Goal: Information Seeking & Learning: Learn about a topic

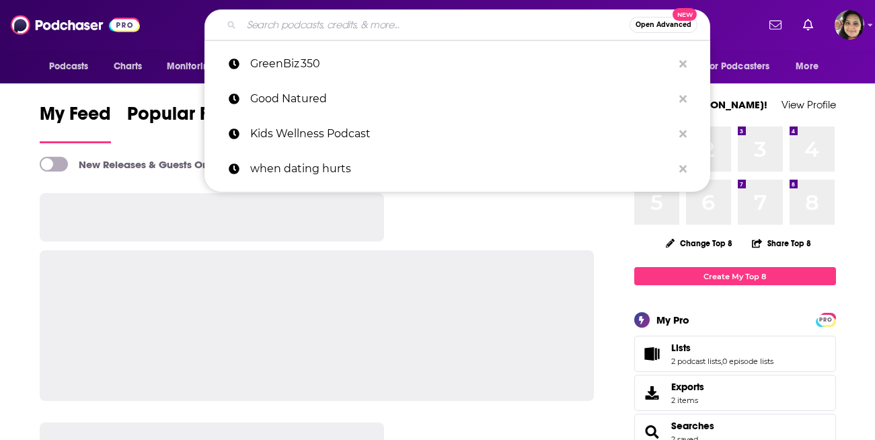
click at [402, 23] on input "Search podcasts, credits, & more..." at bounding box center [436, 25] width 388 height 22
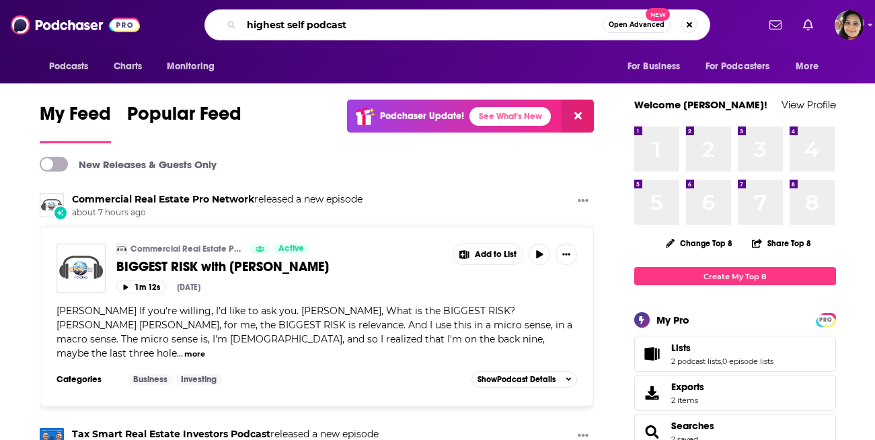
type input "highest self podcast"
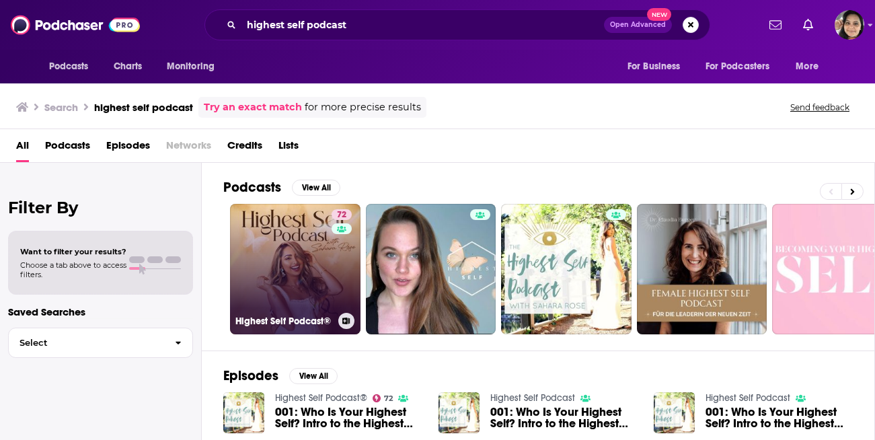
click at [266, 251] on link "72 Highest Self Podcast®" at bounding box center [295, 269] width 131 height 131
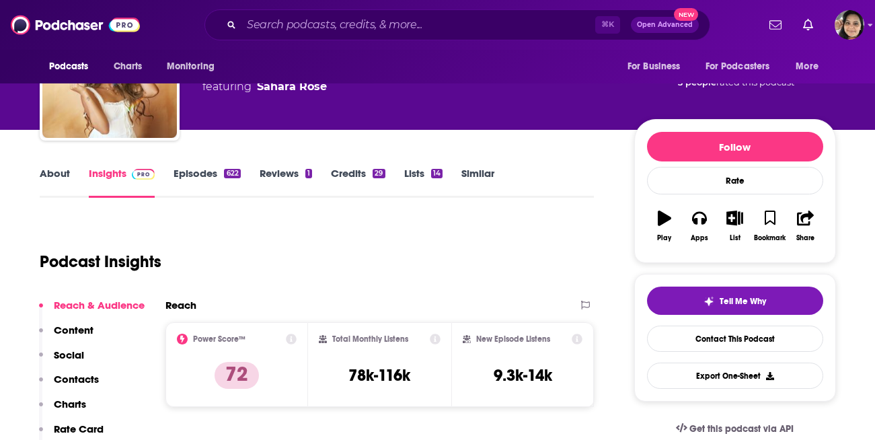
scroll to position [134, 0]
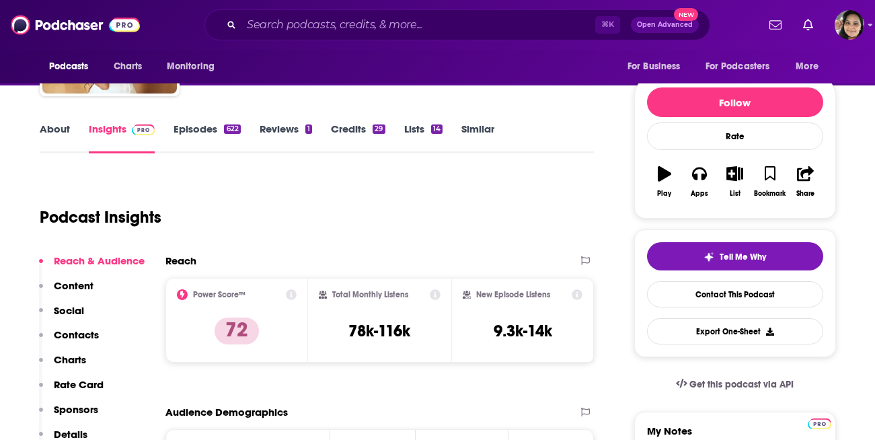
click at [480, 123] on link "Similar" at bounding box center [477, 137] width 33 height 31
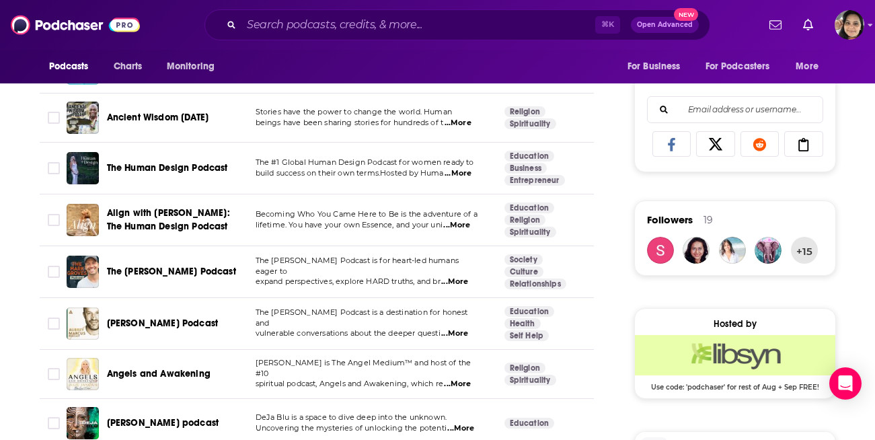
scroll to position [859, 0]
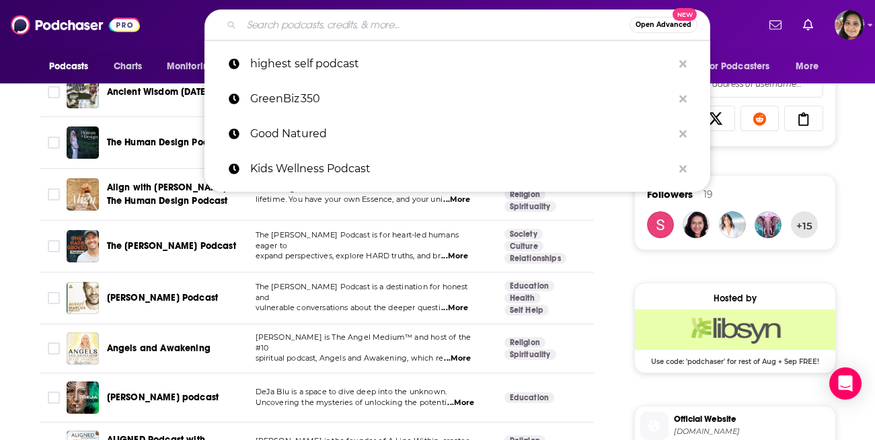
click at [338, 22] on input "Search podcasts, credits, & more..." at bounding box center [436, 25] width 388 height 22
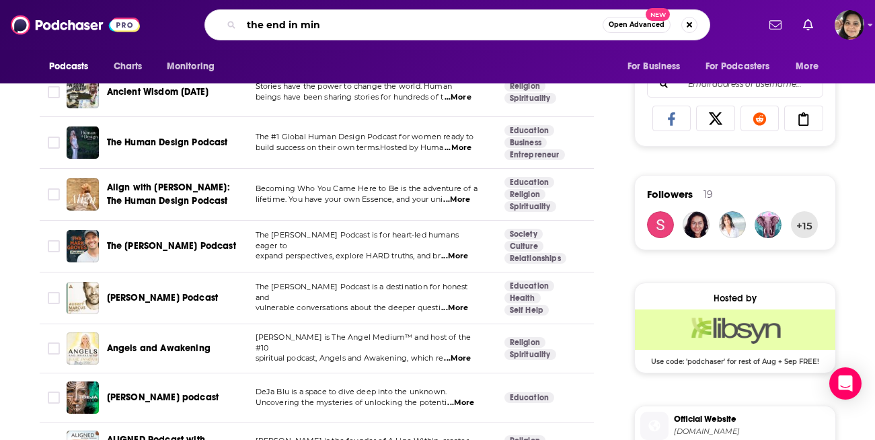
type input "the end in mind"
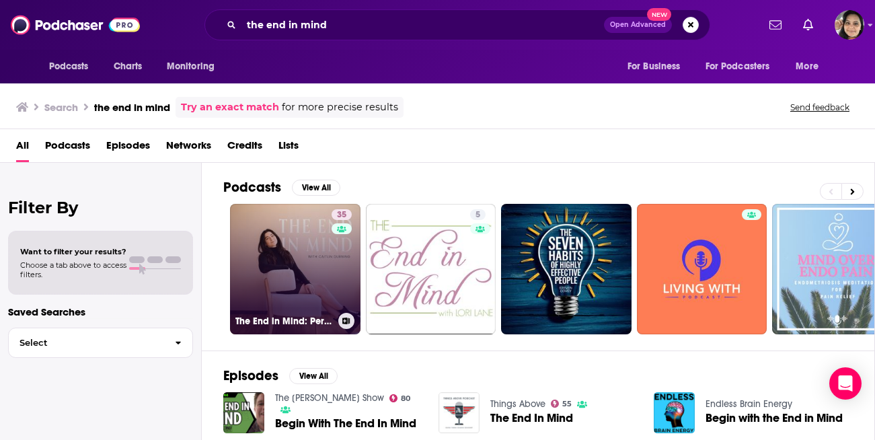
click at [280, 246] on link "35 The End in Mind: Personal Development For Entrepreneurs" at bounding box center [295, 269] width 131 height 131
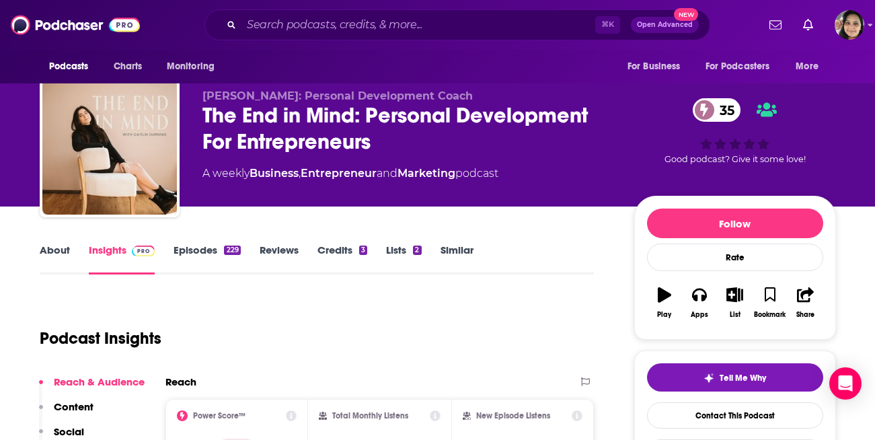
scroll to position [9, 0]
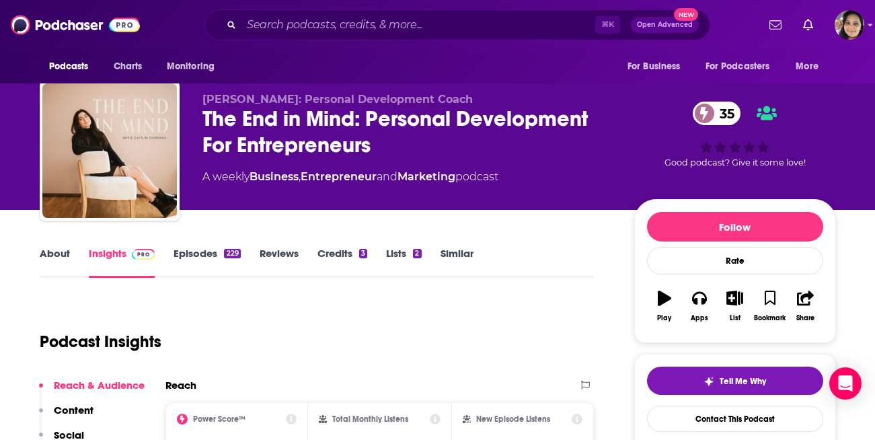
click at [54, 248] on link "About" at bounding box center [55, 262] width 30 height 31
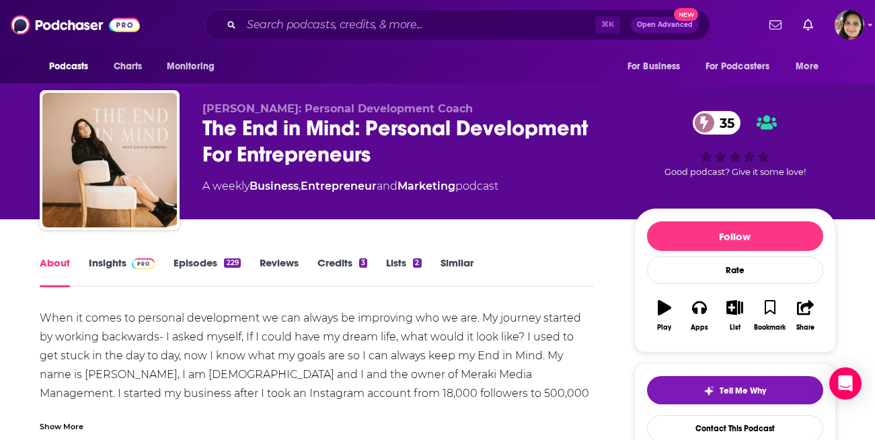
click at [194, 264] on link "Episodes 229" at bounding box center [207, 271] width 67 height 31
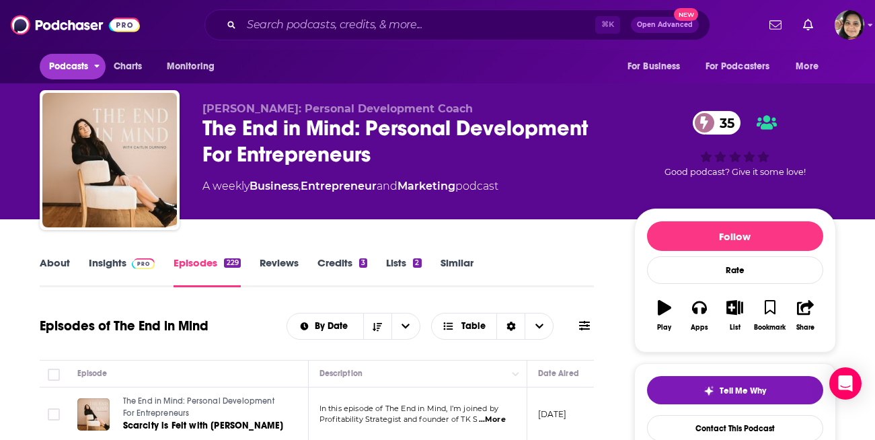
click at [64, 63] on span "Podcasts" at bounding box center [69, 66] width 40 height 19
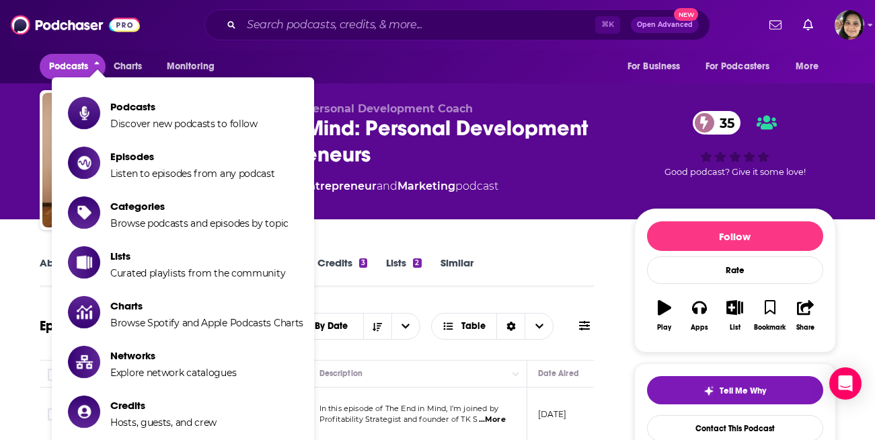
click at [540, 279] on div "About Insights Episodes 229 Reviews Credits 3 Lists 2 Similar" at bounding box center [317, 270] width 555 height 33
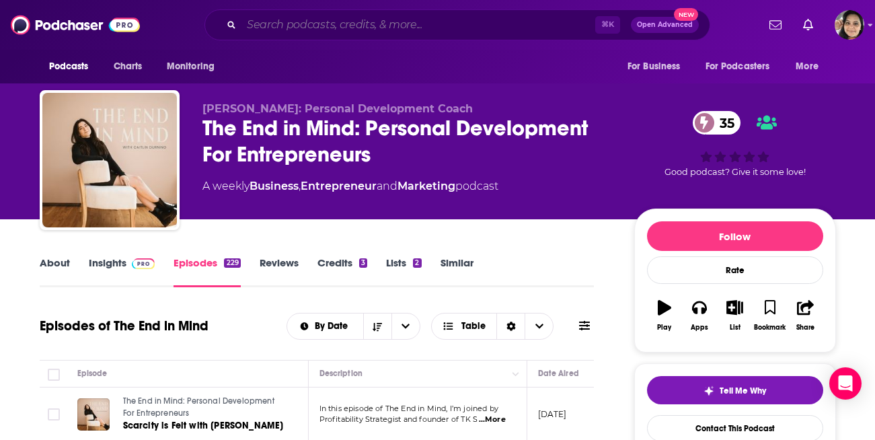
click at [402, 28] on input "Search podcasts, credits, & more..." at bounding box center [419, 25] width 354 height 22
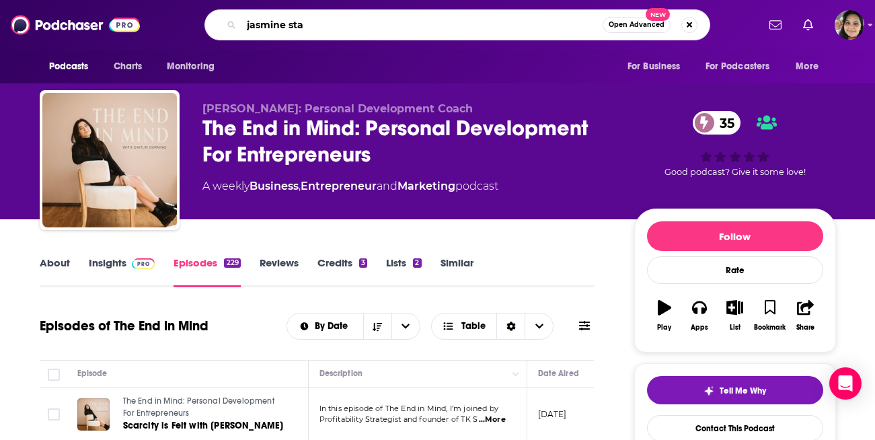
type input "jasmine star"
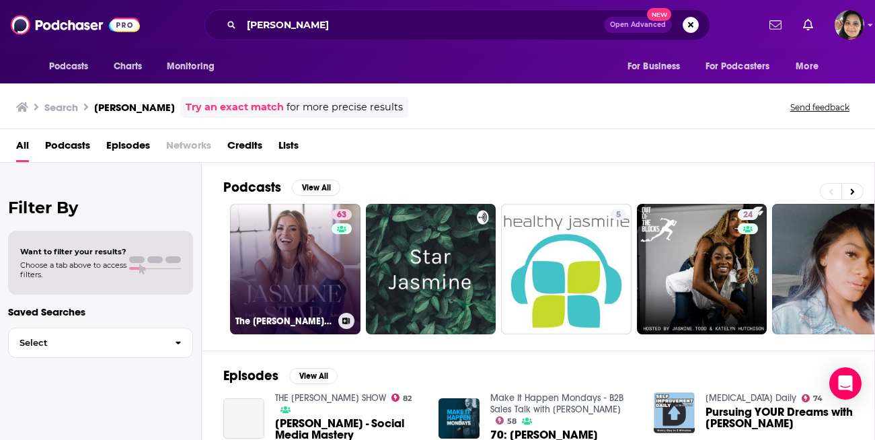
click at [293, 236] on link "63 The Jasmine Star Show" at bounding box center [295, 269] width 131 height 131
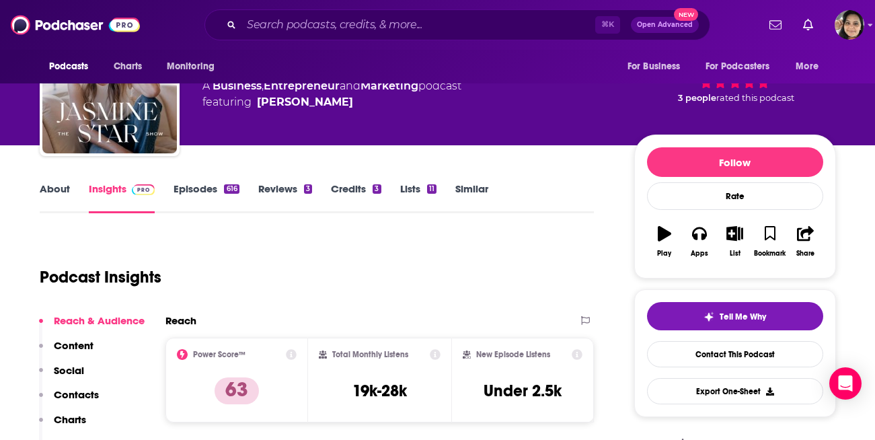
scroll to position [75, 0]
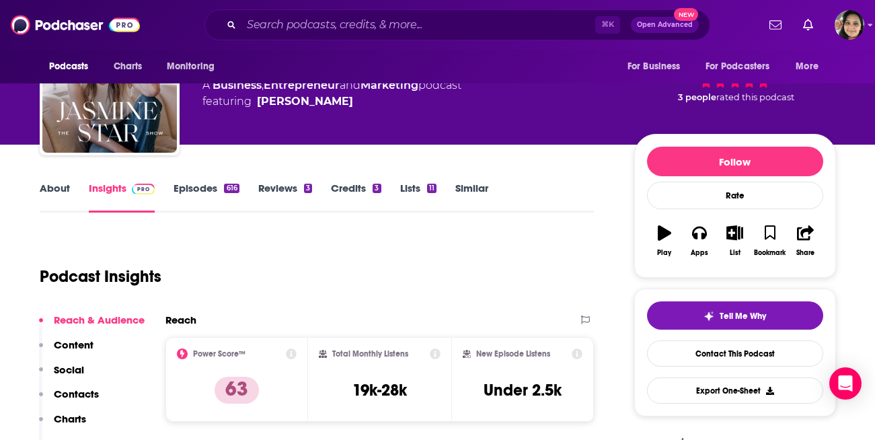
click at [477, 183] on link "Similar" at bounding box center [471, 197] width 33 height 31
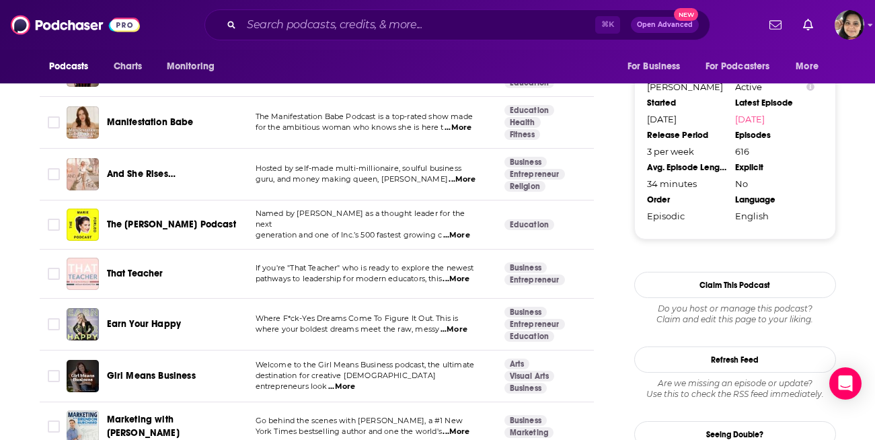
scroll to position [1559, 0]
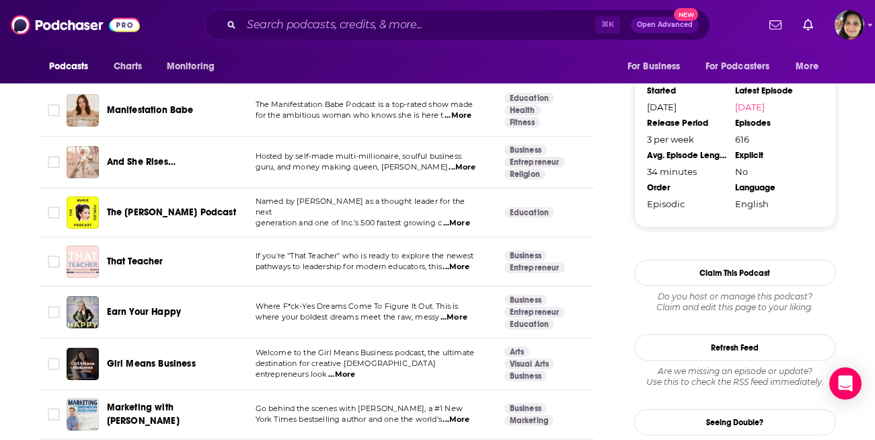
drag, startPoint x: 205, startPoint y: 272, endPoint x: 604, endPoint y: 5, distance: 480.1
click at [425, 36] on div "⌘ K Open Advanced New" at bounding box center [458, 24] width 506 height 31
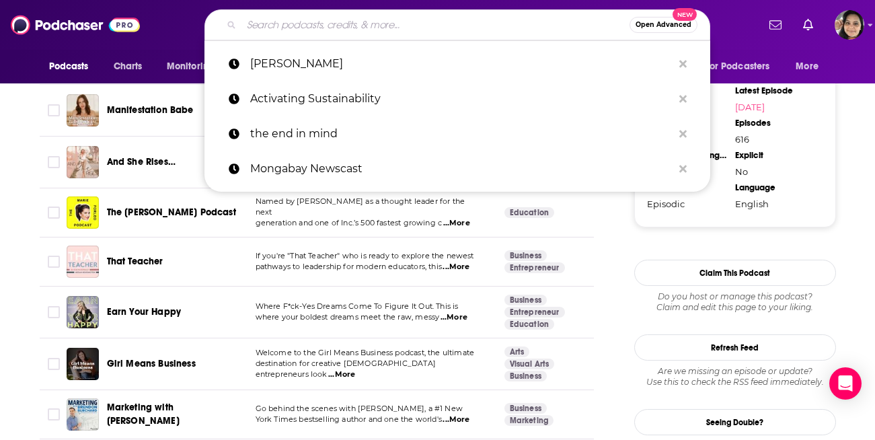
click at [421, 26] on input "Search podcasts, credits, & more..." at bounding box center [436, 25] width 388 height 22
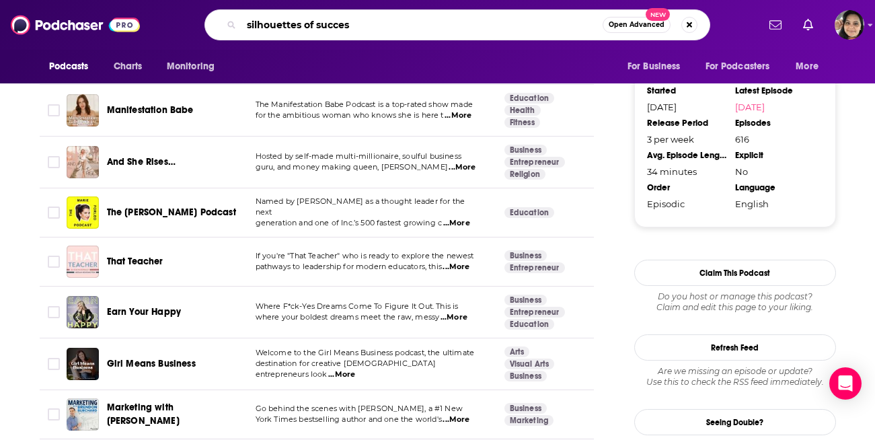
type input "silhouettes of success"
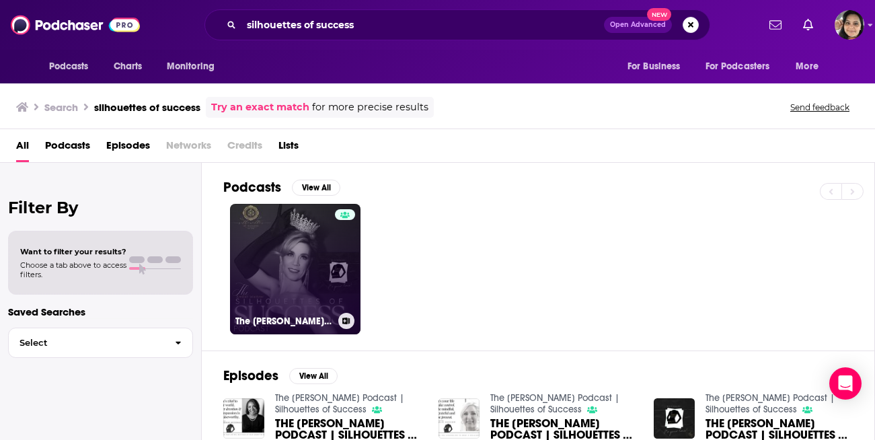
click at [283, 237] on link "The Amber Weitzer Podcast | Silhouettes of Success" at bounding box center [295, 269] width 131 height 131
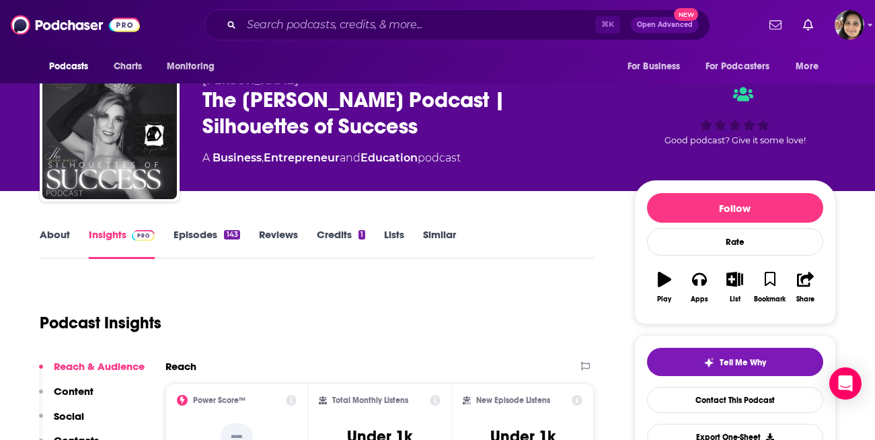
scroll to position [25, 0]
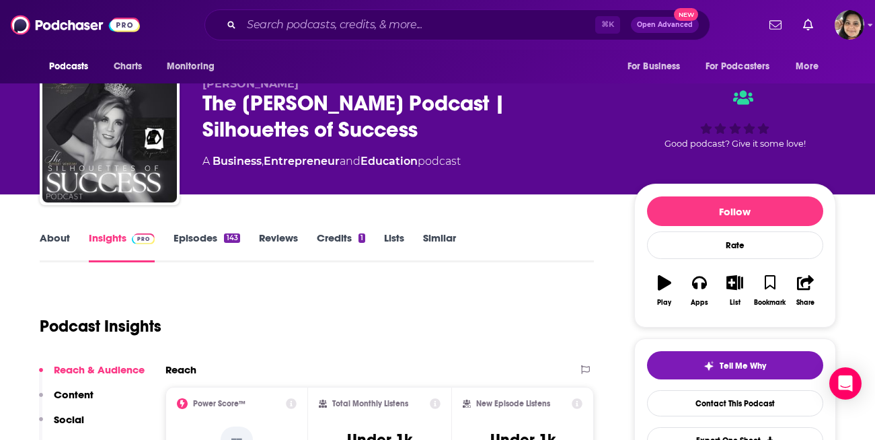
click at [199, 238] on link "Episodes 143" at bounding box center [207, 246] width 66 height 31
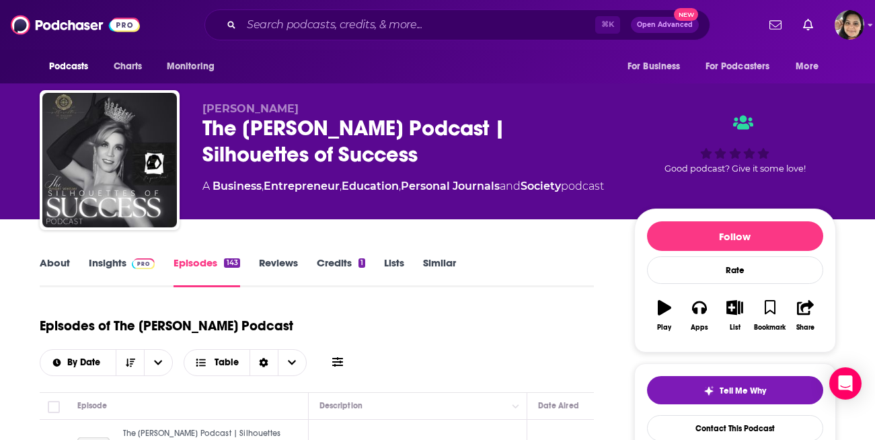
scroll to position [241, 0]
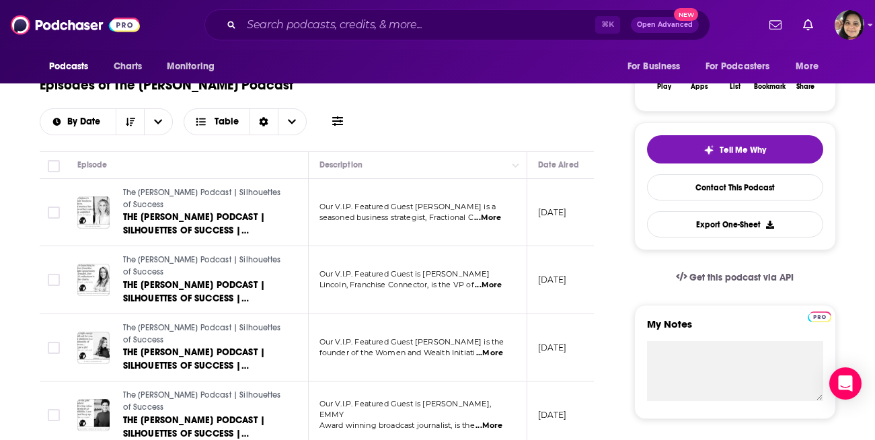
click at [489, 213] on span "...More" at bounding box center [487, 218] width 27 height 11
click at [247, 157] on div "Episode" at bounding box center [187, 165] width 220 height 16
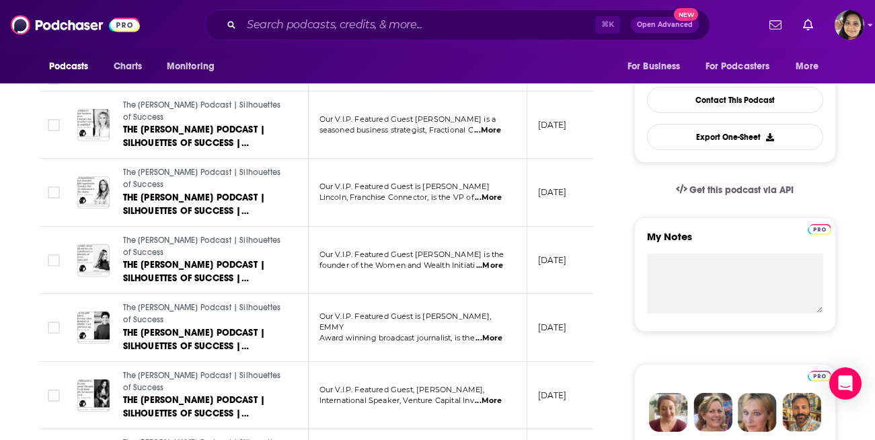
scroll to position [330, 0]
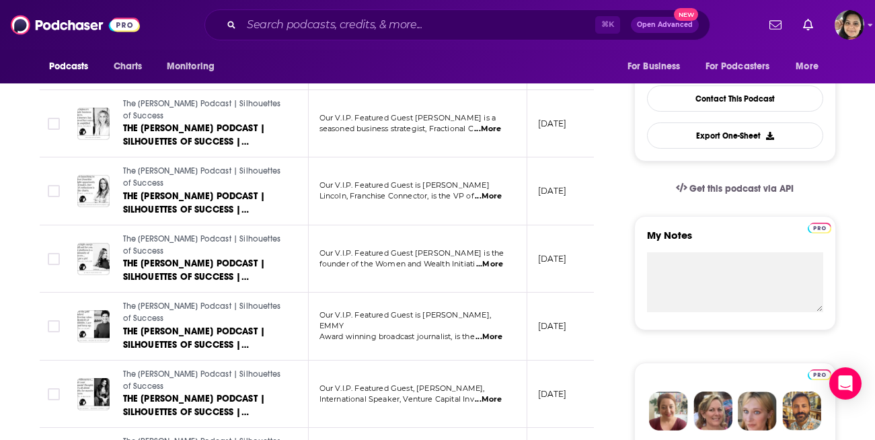
click at [499, 259] on span "...More" at bounding box center [489, 264] width 27 height 11
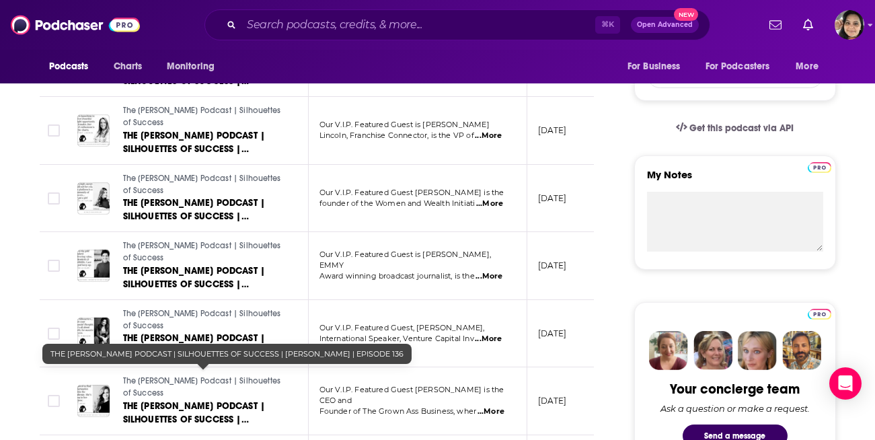
scroll to position [542, 0]
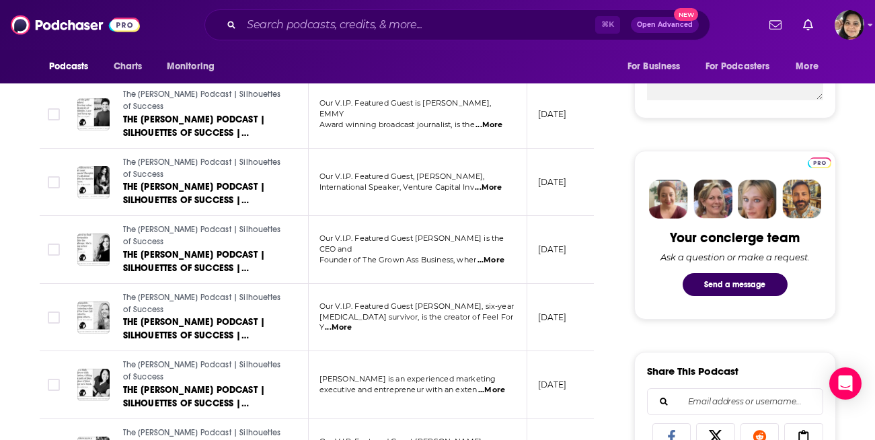
click at [352, 322] on span "...More" at bounding box center [338, 327] width 27 height 11
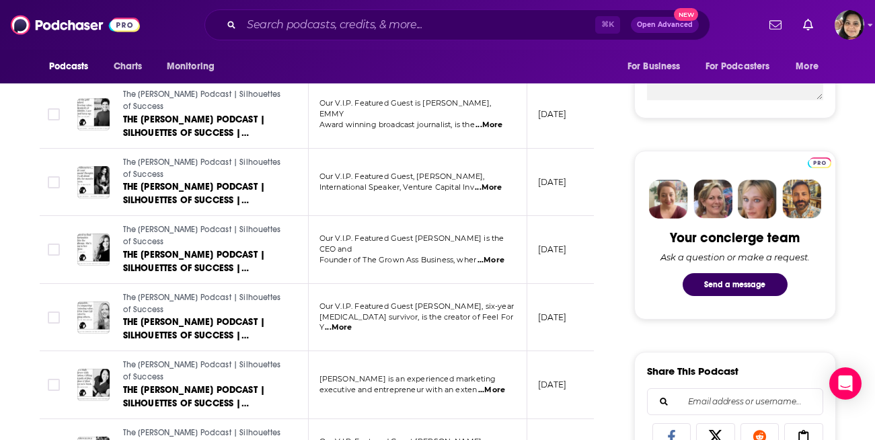
scroll to position [0, 0]
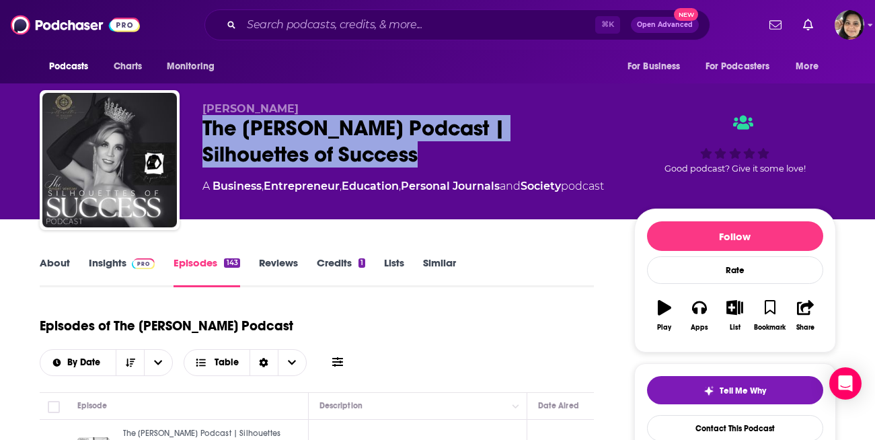
drag, startPoint x: 202, startPoint y: 126, endPoint x: 357, endPoint y: 164, distance: 160.1
click at [357, 164] on div "The Amber Weitzer Podcast | Silhouettes of Success" at bounding box center [407, 141] width 410 height 52
click at [449, 270] on link "Similar" at bounding box center [439, 271] width 33 height 31
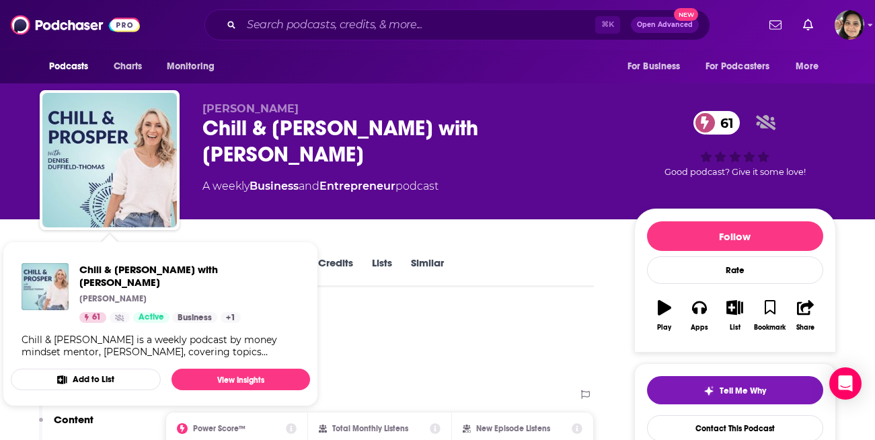
click at [426, 348] on div "Podcast Insights" at bounding box center [312, 343] width 544 height 69
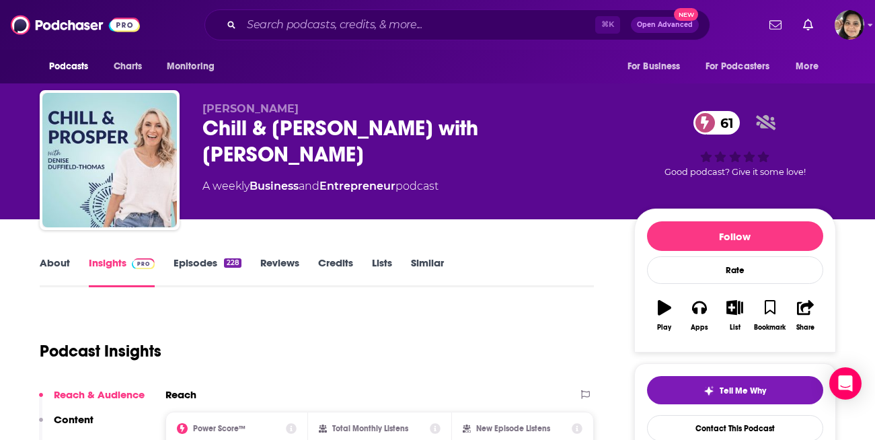
click at [59, 264] on link "About" at bounding box center [55, 271] width 30 height 31
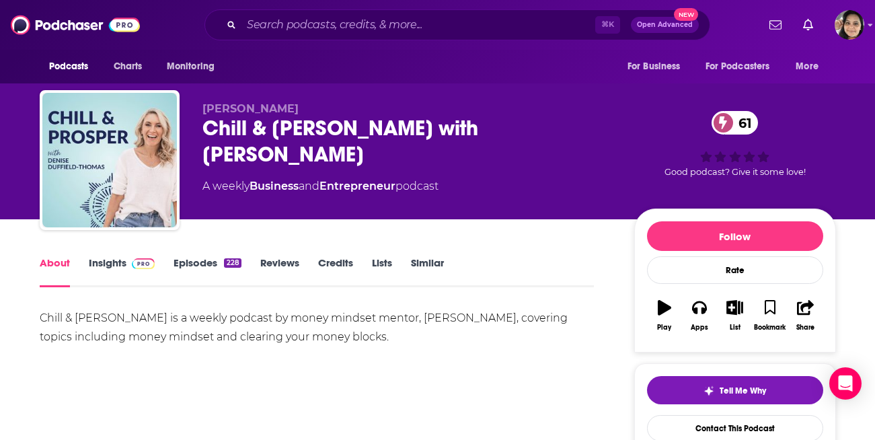
click at [205, 262] on link "Episodes 228" at bounding box center [207, 271] width 67 height 31
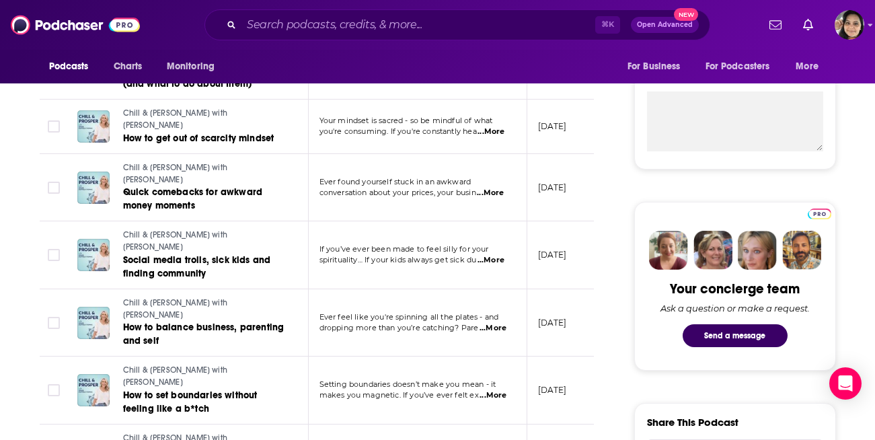
scroll to position [589, 0]
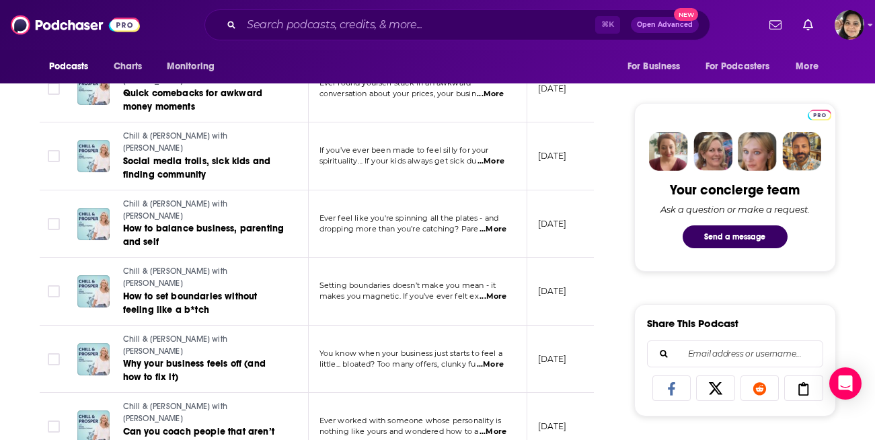
click at [486, 295] on span "...More" at bounding box center [493, 296] width 27 height 11
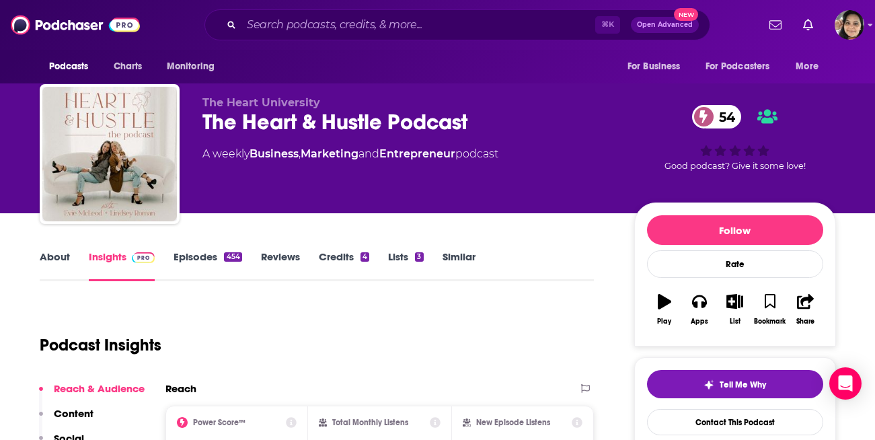
scroll to position [4, 0]
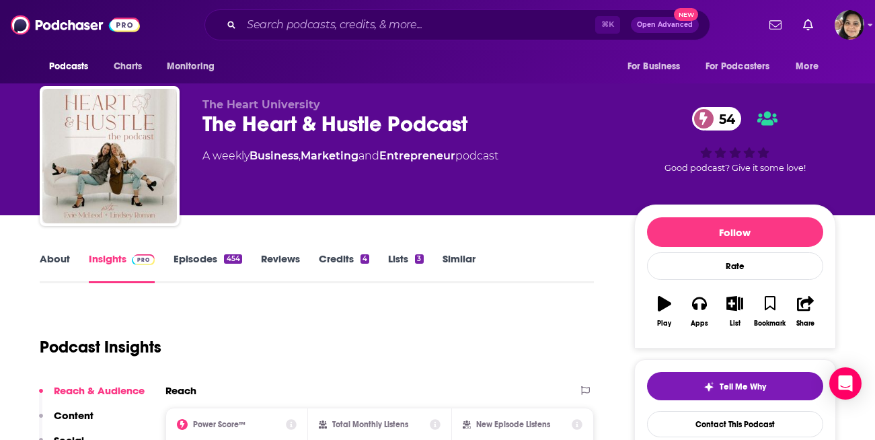
click at [62, 259] on link "About" at bounding box center [55, 267] width 30 height 31
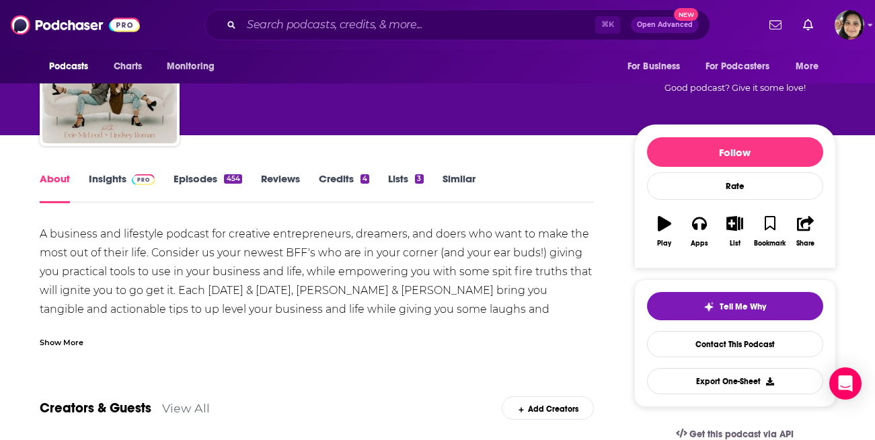
scroll to position [85, 0]
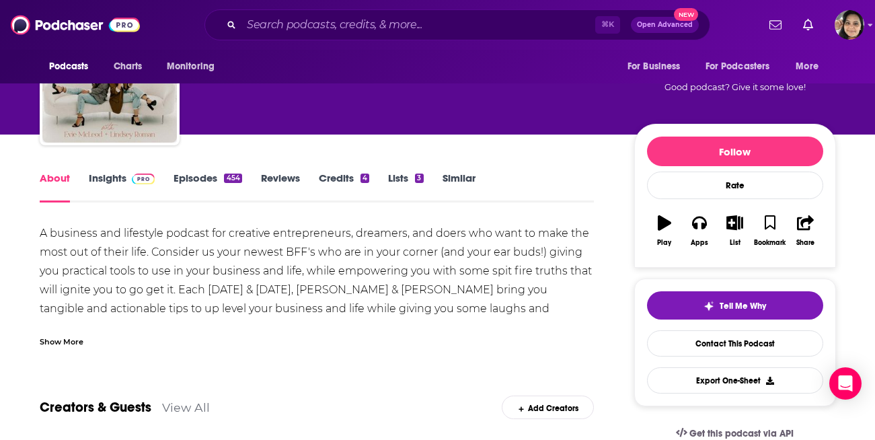
click at [84, 346] on div "Show More" at bounding box center [317, 336] width 555 height 23
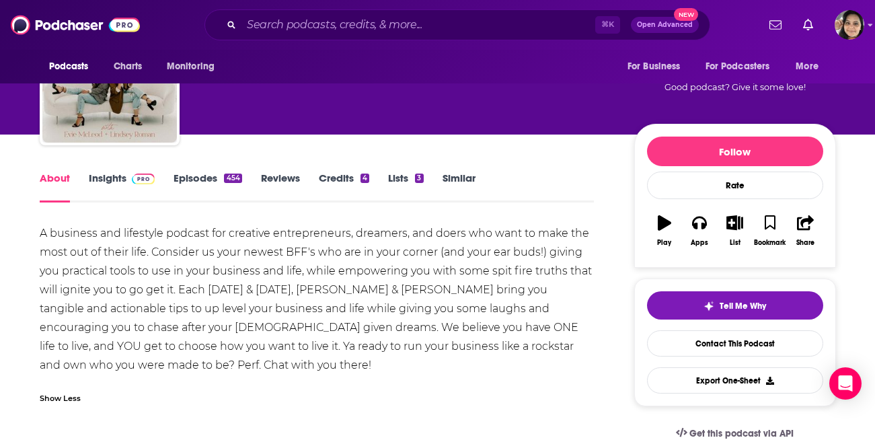
click at [194, 171] on div "About Insights Episodes 454 Reviews Credits 4 Lists 3 Similar" at bounding box center [317, 186] width 555 height 33
click at [193, 181] on link "Episodes 454" at bounding box center [208, 187] width 68 height 31
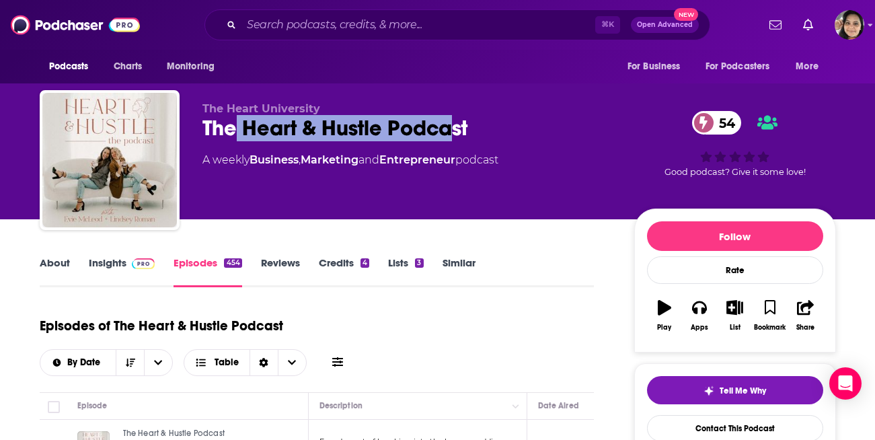
drag, startPoint x: 253, startPoint y: 128, endPoint x: 461, endPoint y: 135, distance: 208.0
click at [461, 135] on div "The Heart & Hustle Podcast 54" at bounding box center [407, 128] width 410 height 26
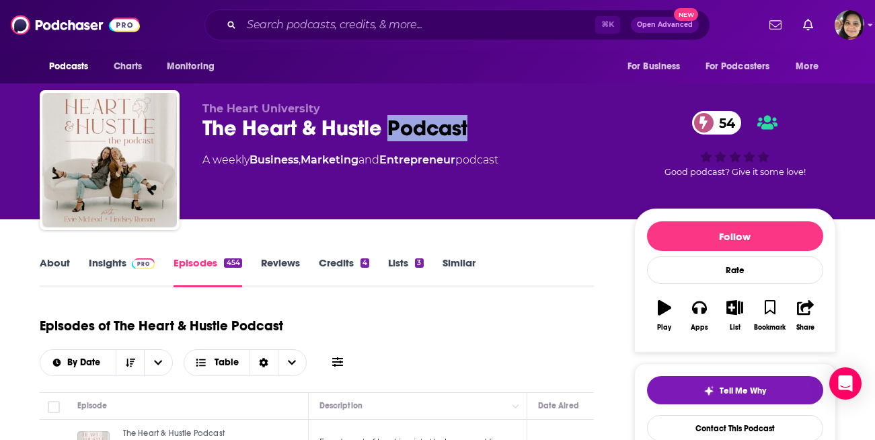
click at [461, 135] on div "The Heart & Hustle Podcast 54" at bounding box center [407, 128] width 410 height 26
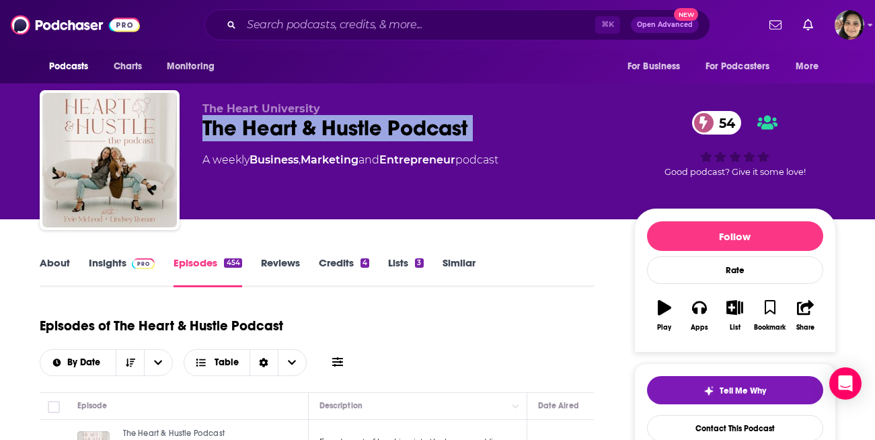
click at [461, 135] on div "The Heart & Hustle Podcast 54" at bounding box center [407, 128] width 410 height 26
click at [114, 266] on link "Insights" at bounding box center [122, 271] width 67 height 31
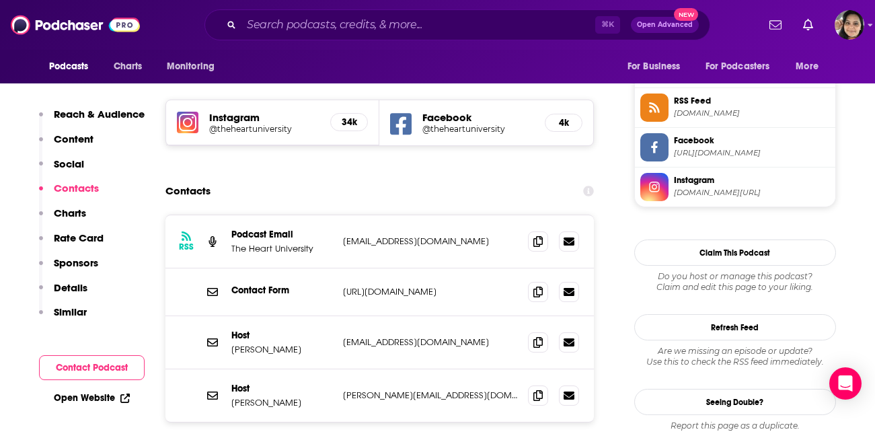
scroll to position [1225, 0]
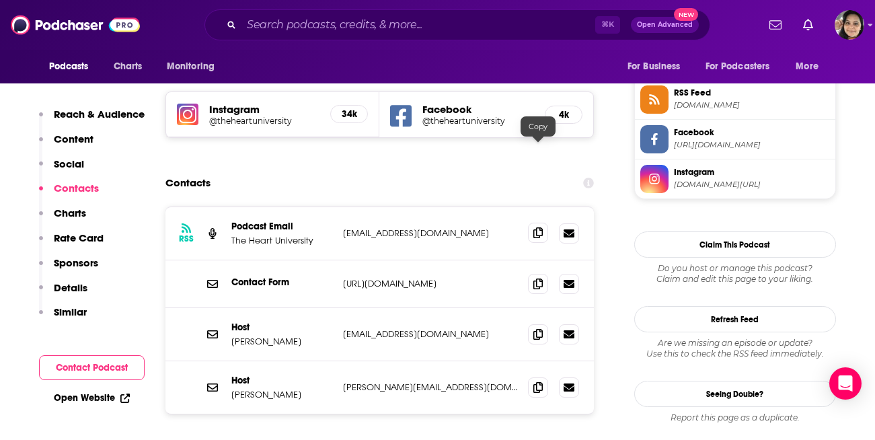
click at [541, 227] on icon at bounding box center [537, 232] width 9 height 11
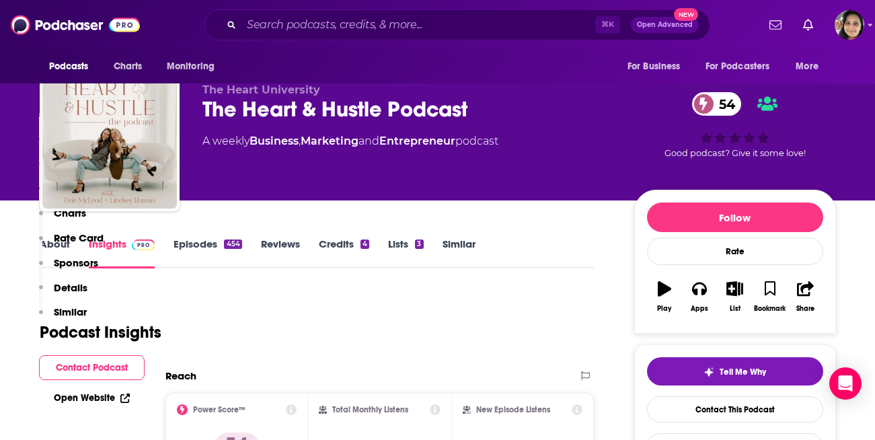
scroll to position [0, 0]
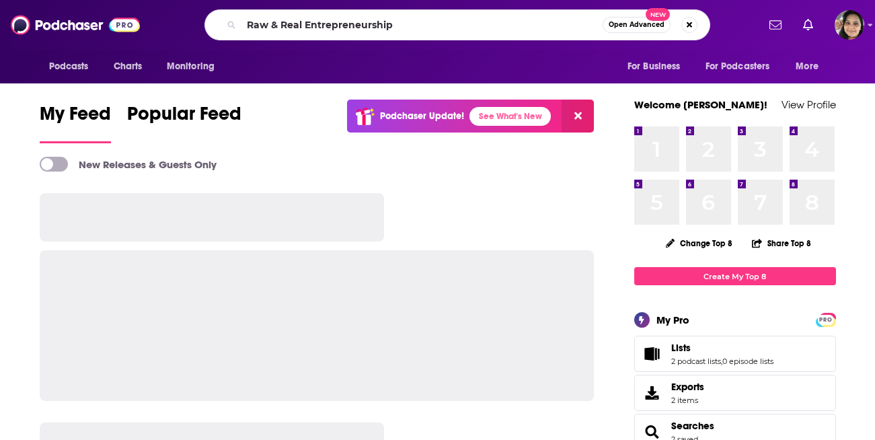
type input "Raw & Real Entrepreneurship"
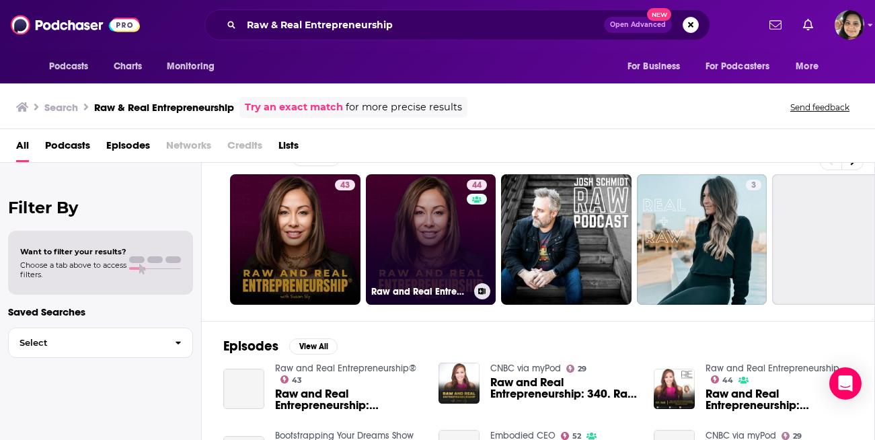
scroll to position [39, 0]
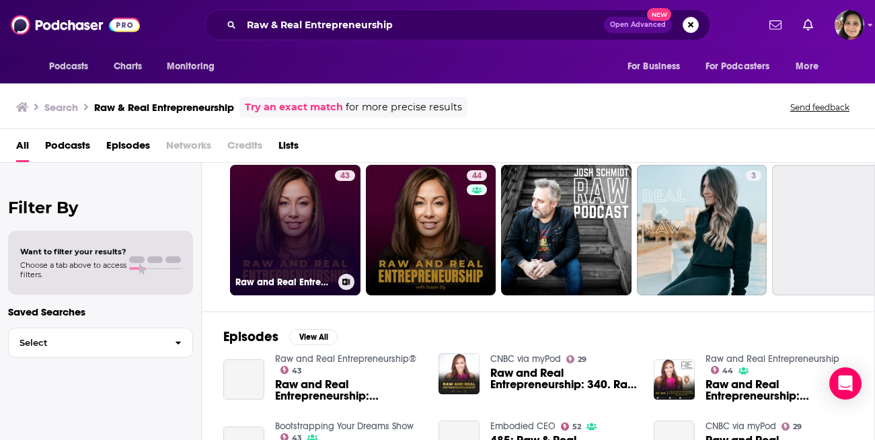
click at [332, 234] on link "43 Raw and Real Entrepreneurship®" at bounding box center [295, 230] width 131 height 131
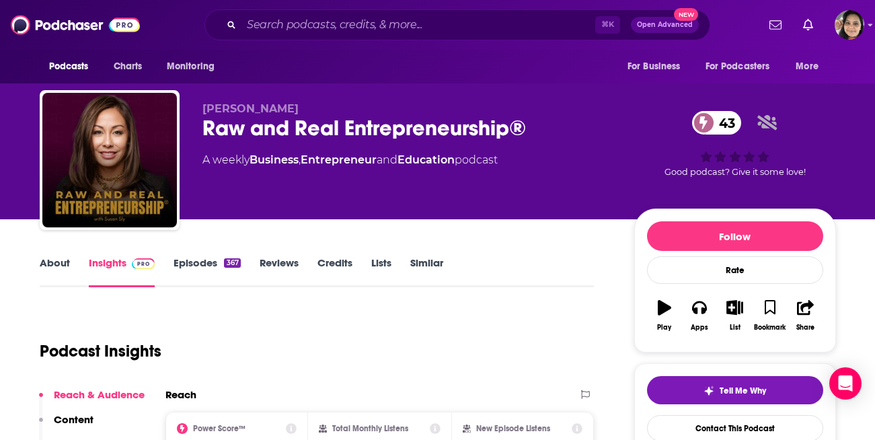
scroll to position [123, 0]
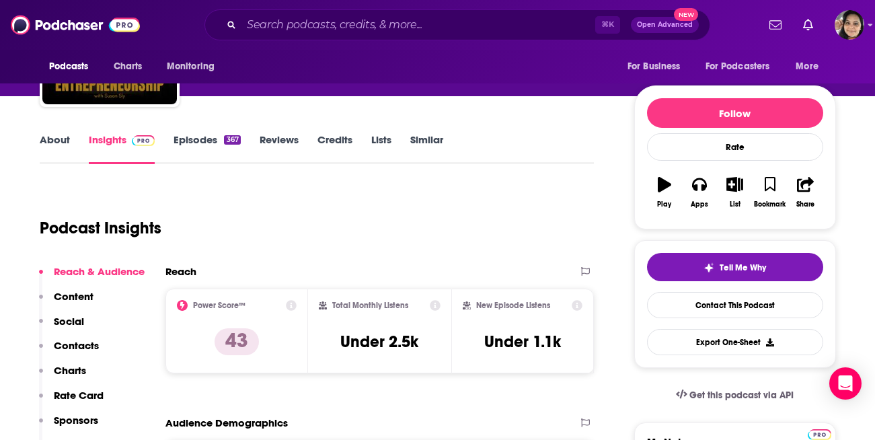
click at [198, 138] on link "Episodes 367" at bounding box center [207, 148] width 67 height 31
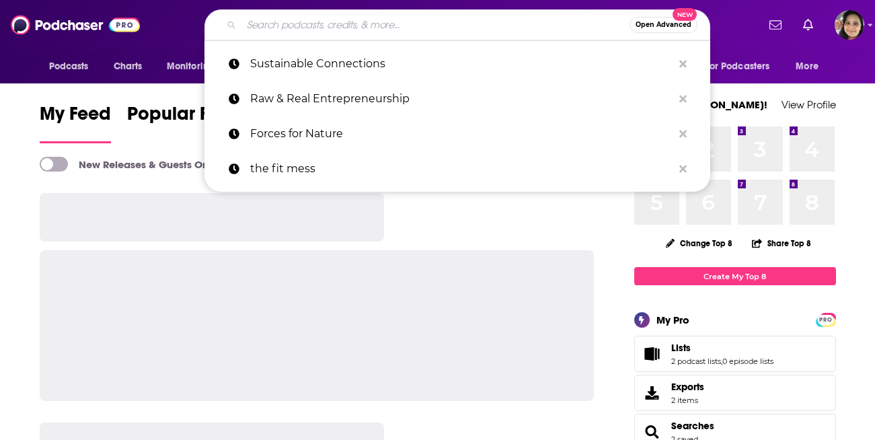
click at [400, 27] on input "Search podcasts, credits, & more..." at bounding box center [436, 25] width 388 height 22
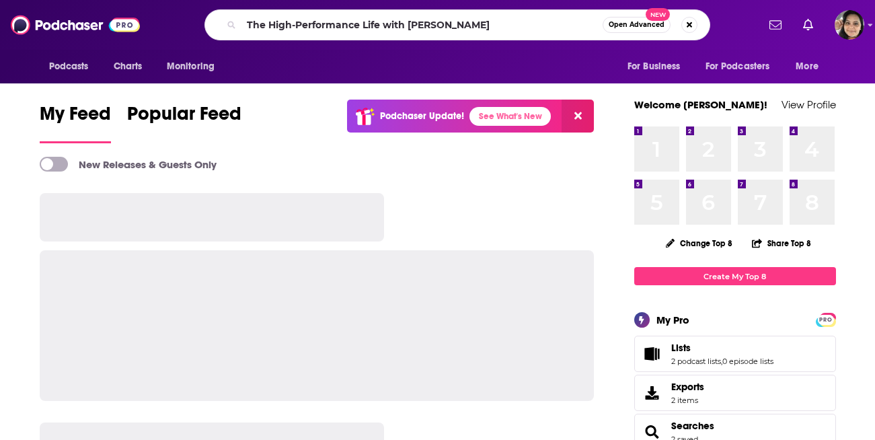
type input "The High-Performance Life with [PERSON_NAME]"
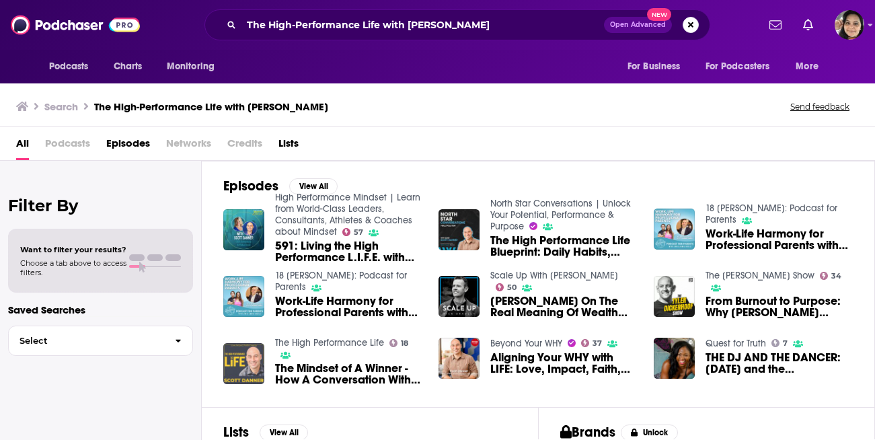
click at [242, 359] on img "The Mindset of A Winner - How A Conversation With Kobe Bryant Changed My Life |…" at bounding box center [243, 363] width 41 height 41
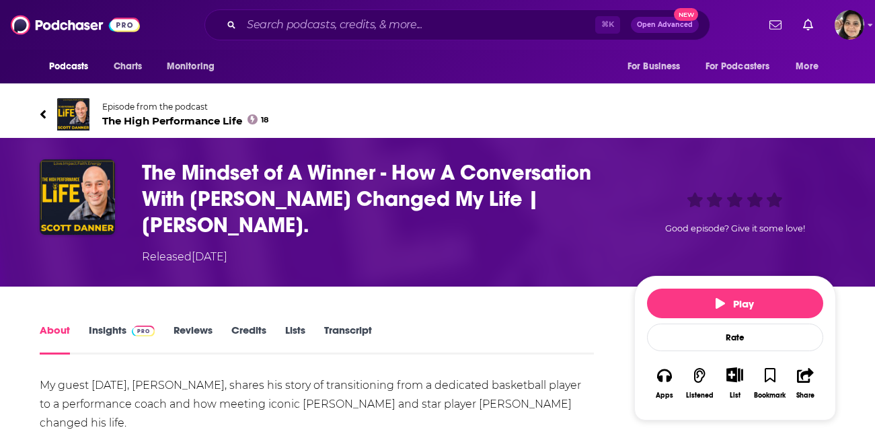
click at [147, 110] on span "Episode from the podcast" at bounding box center [185, 107] width 167 height 10
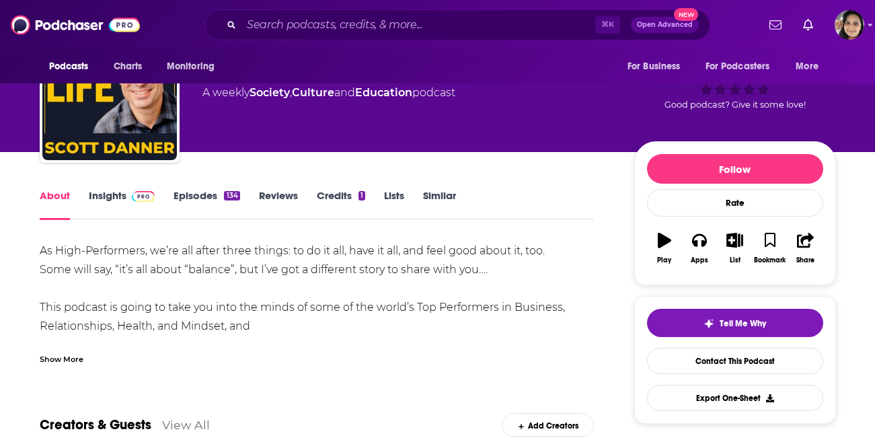
scroll to position [83, 0]
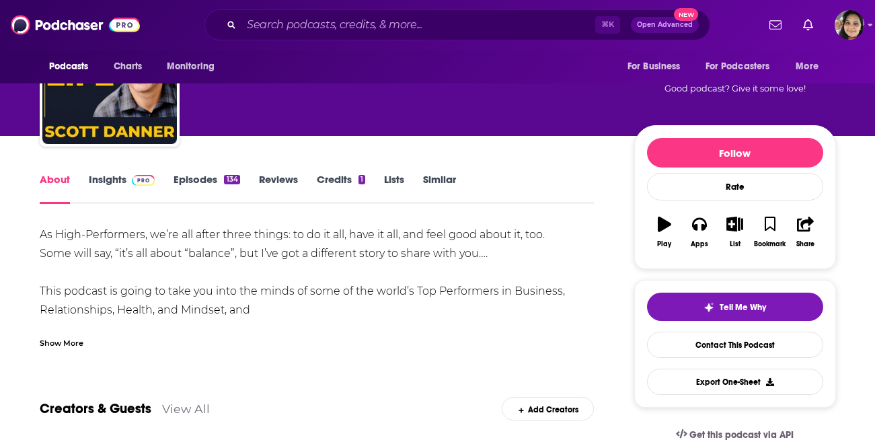
click at [115, 176] on link "Insights" at bounding box center [122, 188] width 67 height 31
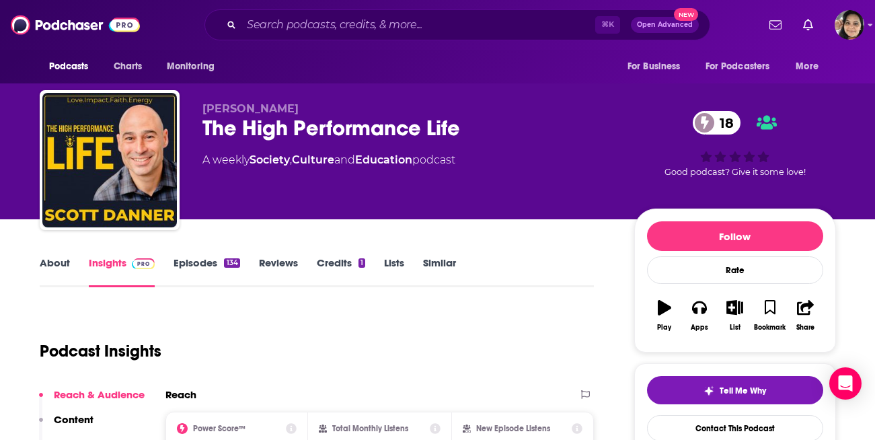
click at [63, 274] on link "About" at bounding box center [55, 271] width 30 height 31
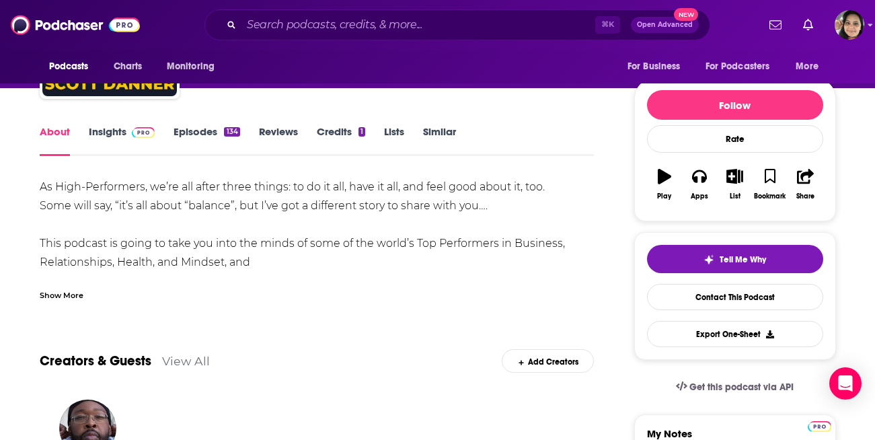
scroll to position [1, 0]
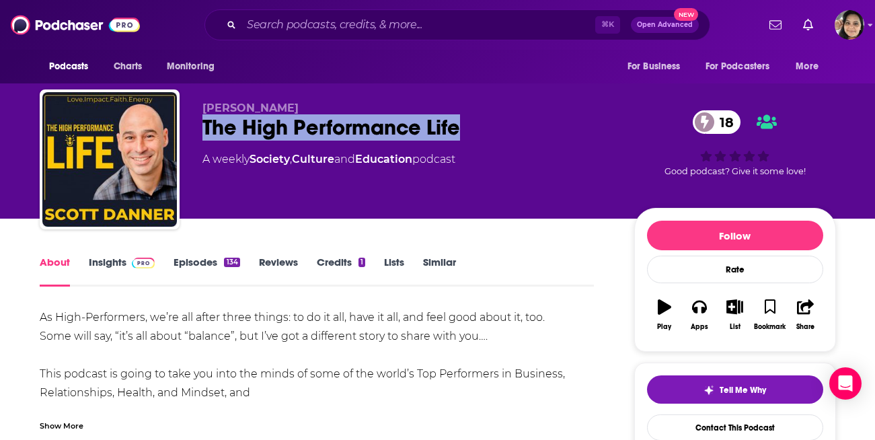
drag, startPoint x: 201, startPoint y: 128, endPoint x: 470, endPoint y: 142, distance: 268.8
click at [470, 142] on div "Scott Danner The High Performance Life 18 A weekly Society , Culture and Educat…" at bounding box center [438, 161] width 797 height 145
drag, startPoint x: 202, startPoint y: 109, endPoint x: 474, endPoint y: 142, distance: 273.8
click at [474, 142] on div "Scott Danner The High Performance Life 18 A weekly Society , Culture and Educat…" at bounding box center [407, 156] width 410 height 108
copy div "Scott Danner The High Performance Life"
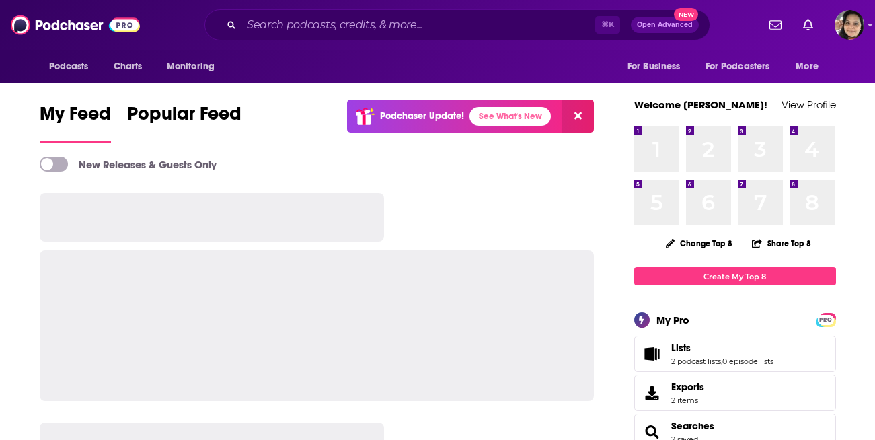
click at [375, 13] on div "⌘ K Open Advanced New" at bounding box center [458, 24] width 506 height 31
click at [368, 32] on input "Search podcasts, credits, & more..." at bounding box center [419, 25] width 354 height 22
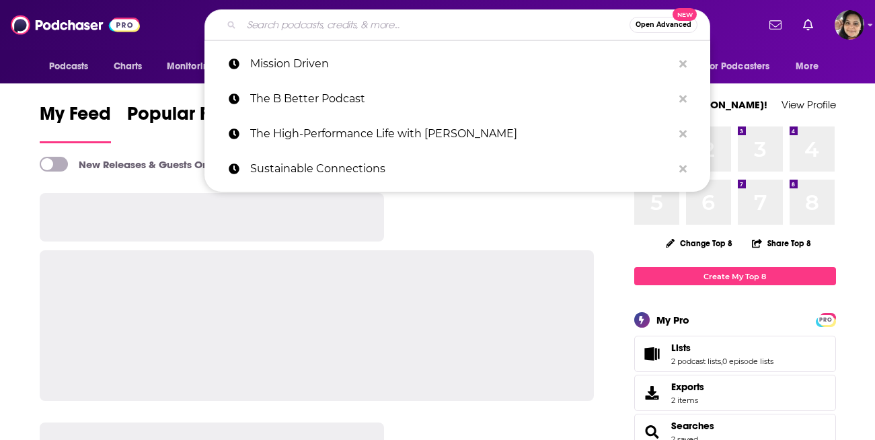
paste input "High Performance Mindset"
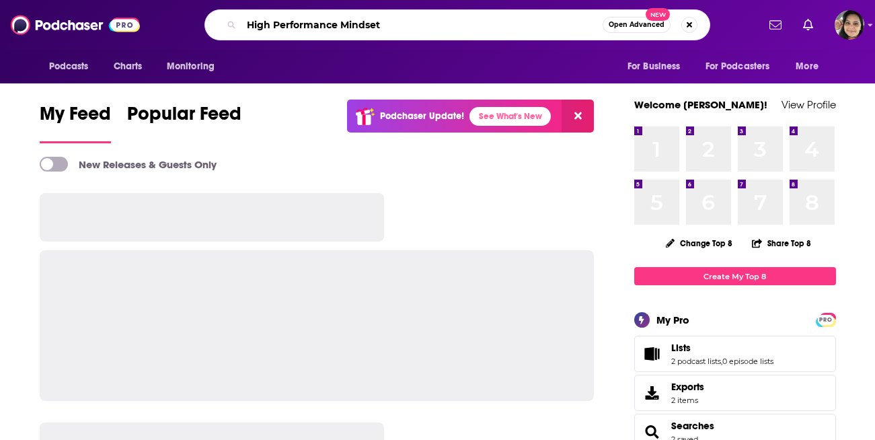
type input "High Performance Mindset"
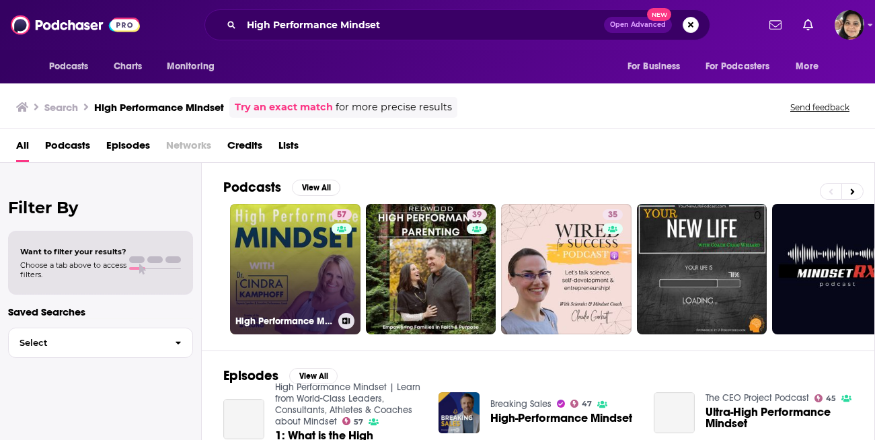
click at [296, 268] on link "57 High Performance Mindset | Learn from World-Class Leaders, Consultants, Athl…" at bounding box center [295, 269] width 131 height 131
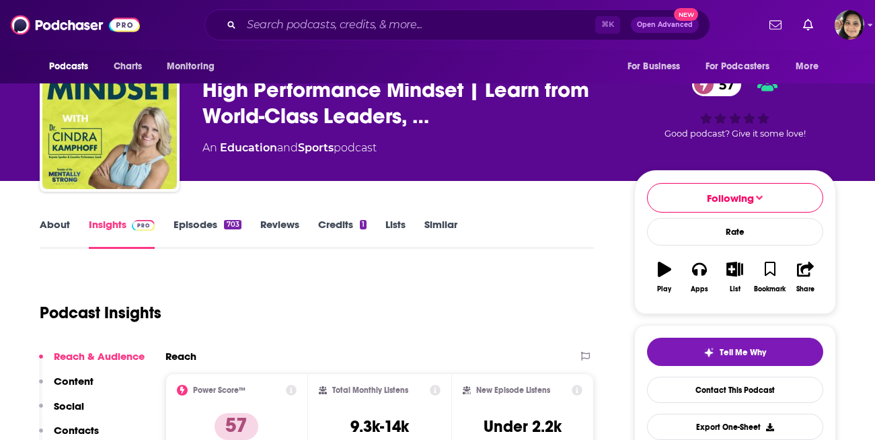
scroll to position [14, 0]
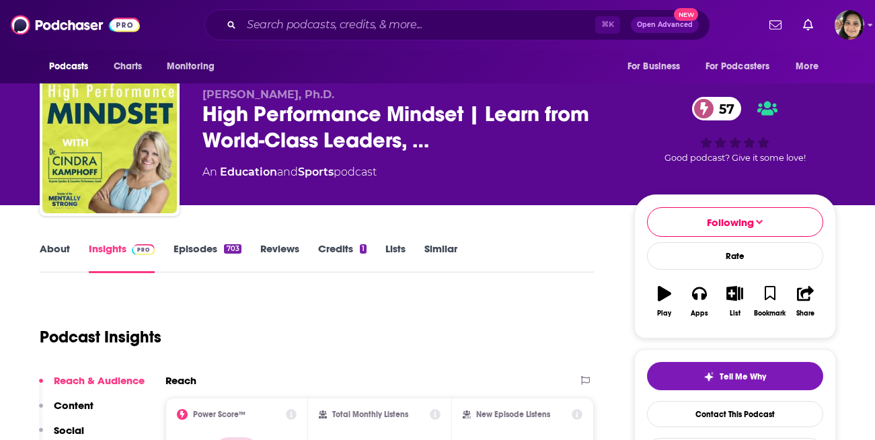
click at [46, 248] on link "About" at bounding box center [55, 257] width 30 height 31
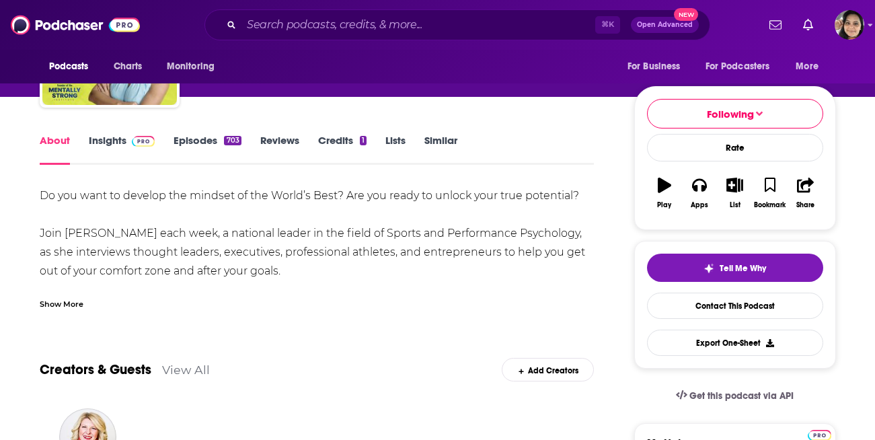
scroll to position [123, 0]
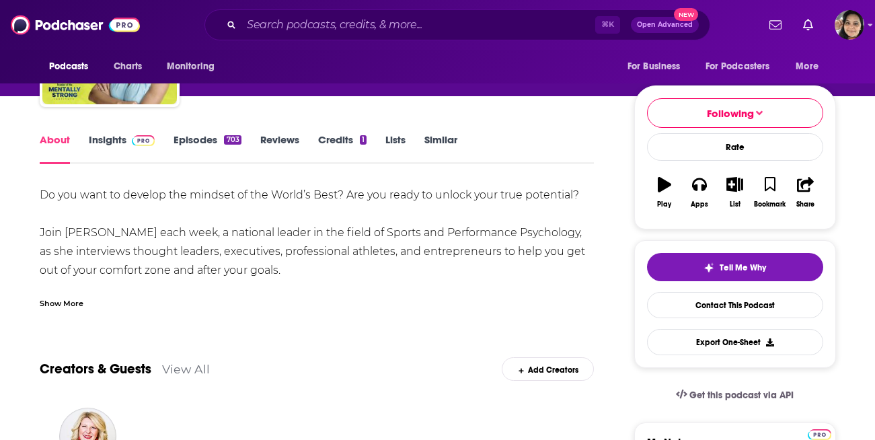
click at [70, 299] on div "Show More" at bounding box center [62, 302] width 44 height 13
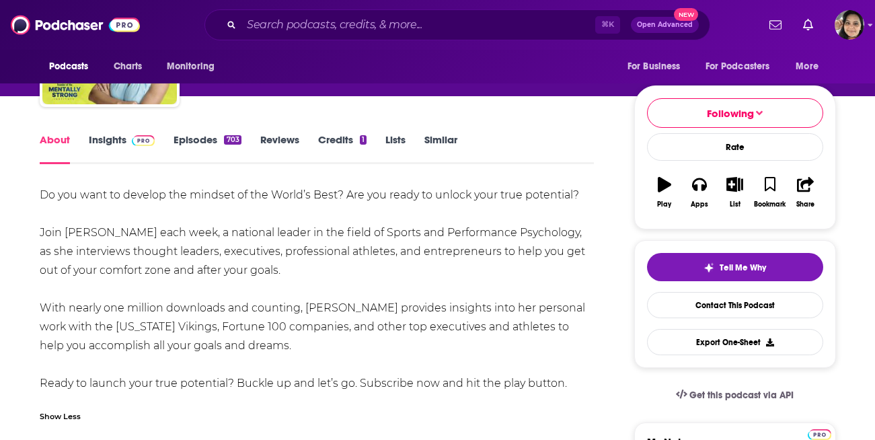
click at [204, 137] on link "Episodes 703" at bounding box center [207, 148] width 67 height 31
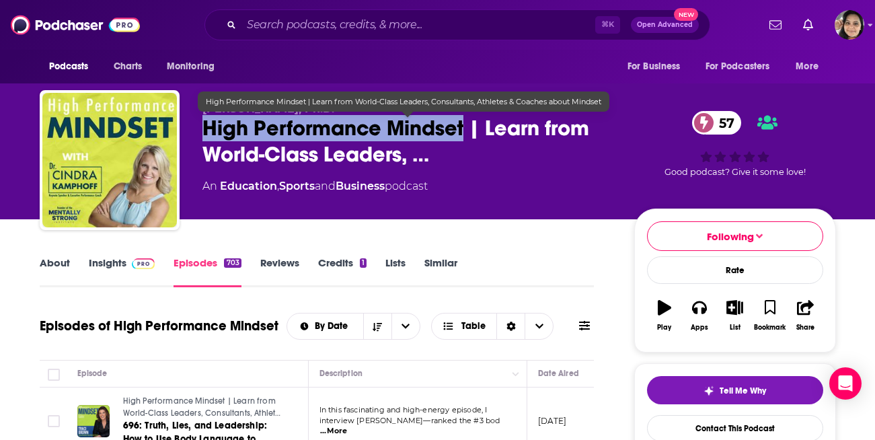
drag, startPoint x: 207, startPoint y: 126, endPoint x: 462, endPoint y: 128, distance: 255.7
click at [462, 128] on span "High Performance Mindset | Learn from World-Class Leaders, …" at bounding box center [407, 141] width 410 height 52
copy h2 "High Performance Mindset"
